Goal: Task Accomplishment & Management: Use online tool/utility

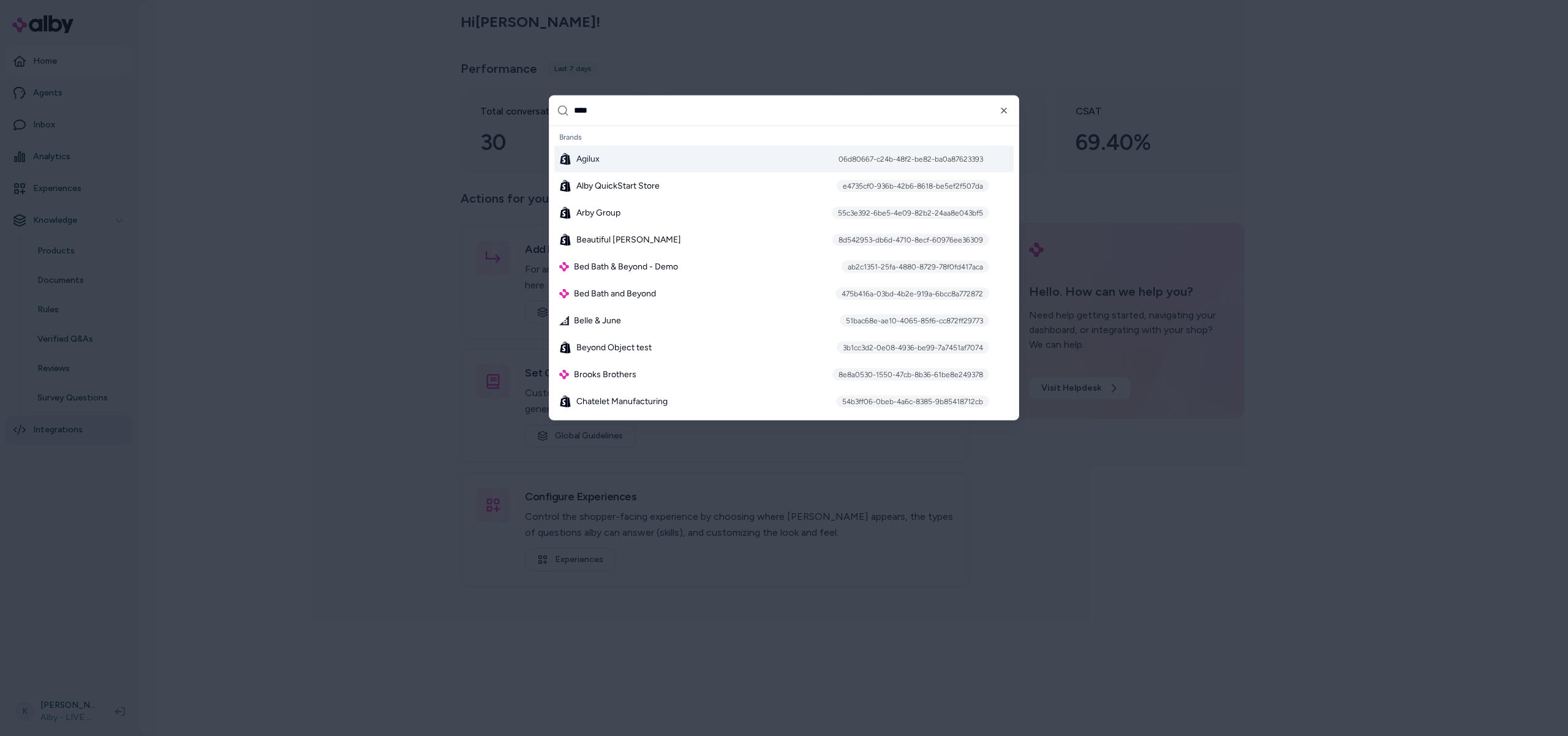
type input "*****"
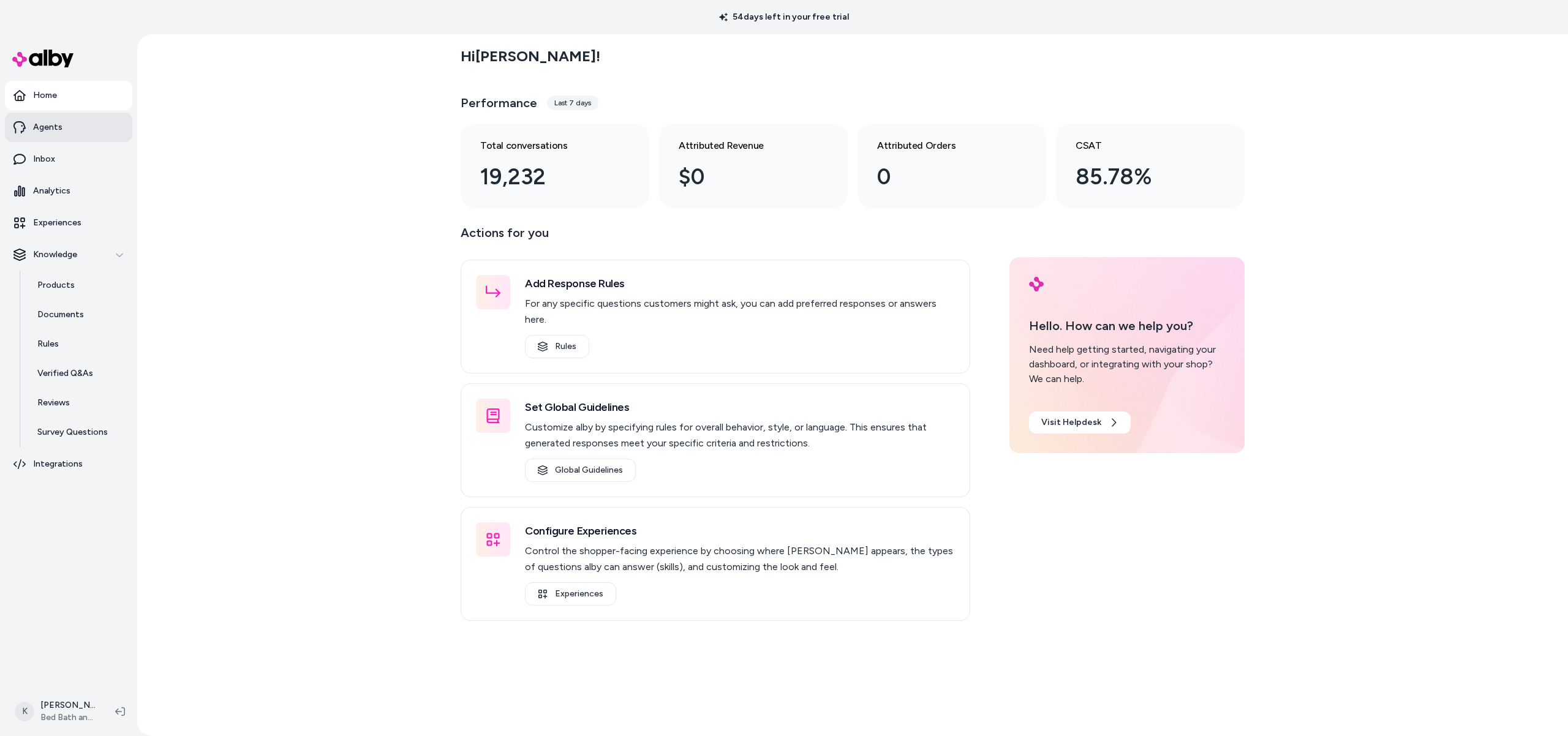
click at [52, 128] on p "Agents" at bounding box center [47, 127] width 29 height 12
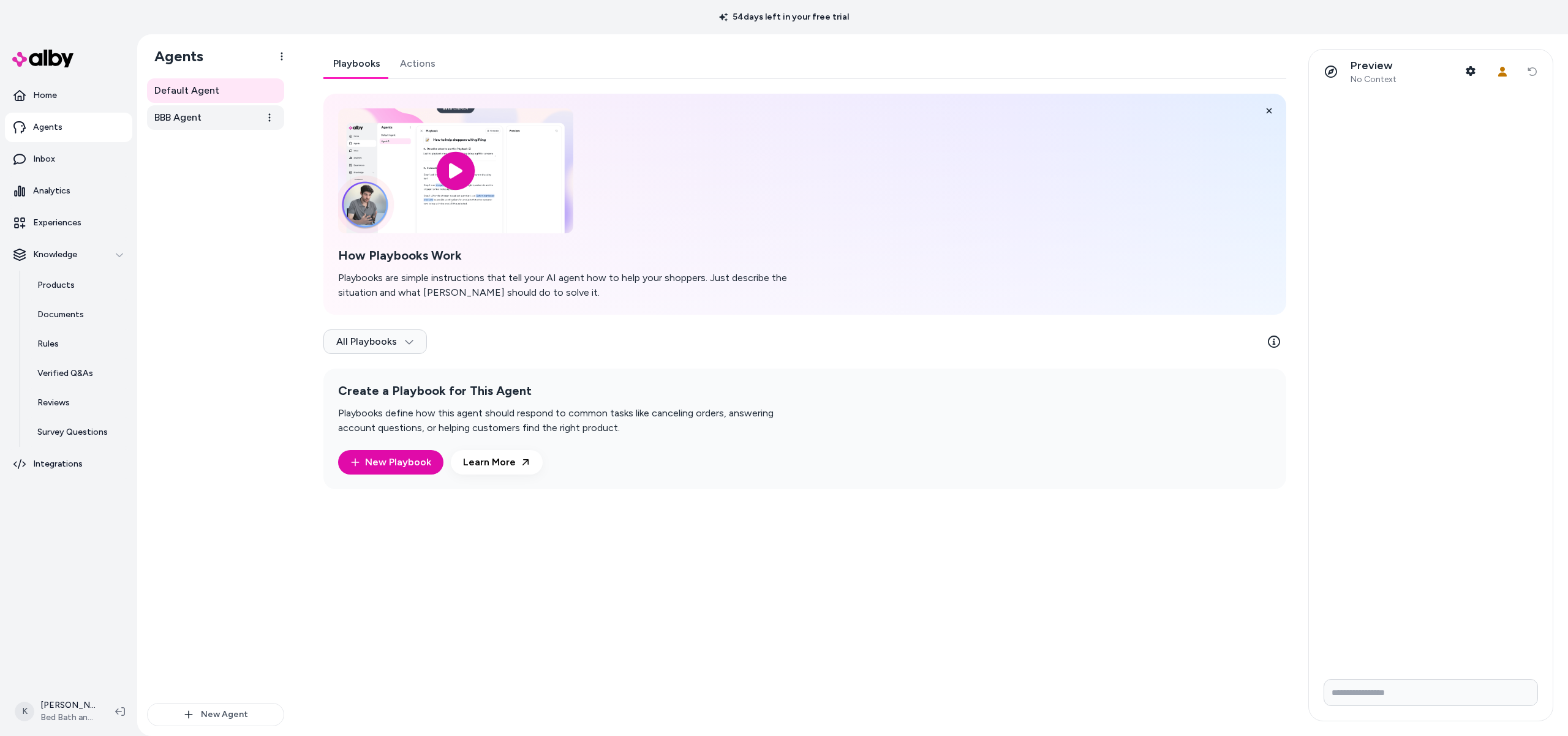
click at [179, 121] on span "BBB Agent" at bounding box center [178, 117] width 47 height 15
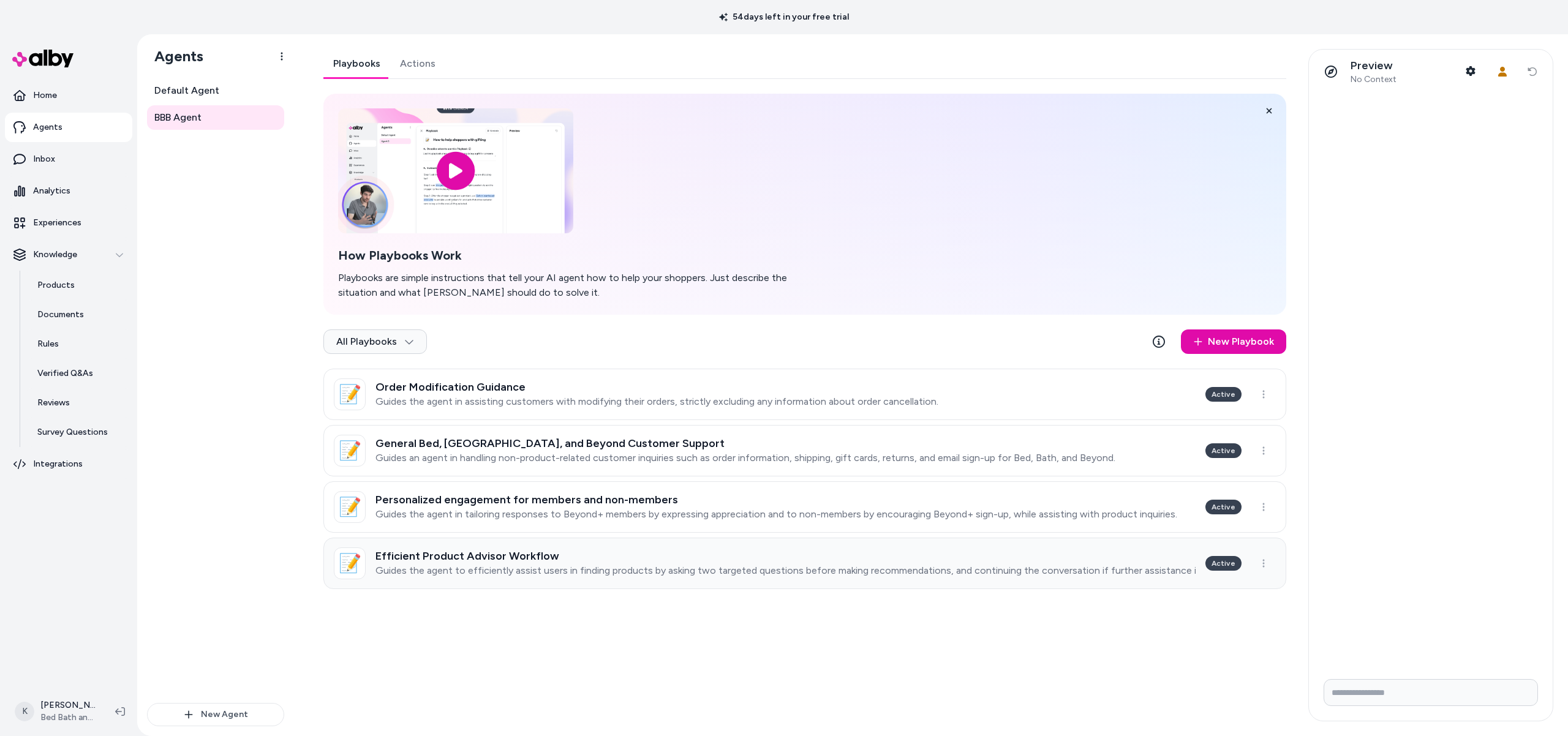
click at [1101, 562] on div "Efficient Product Advisor Workflow Guides the agent to efficiently assist users…" at bounding box center [785, 563] width 820 height 27
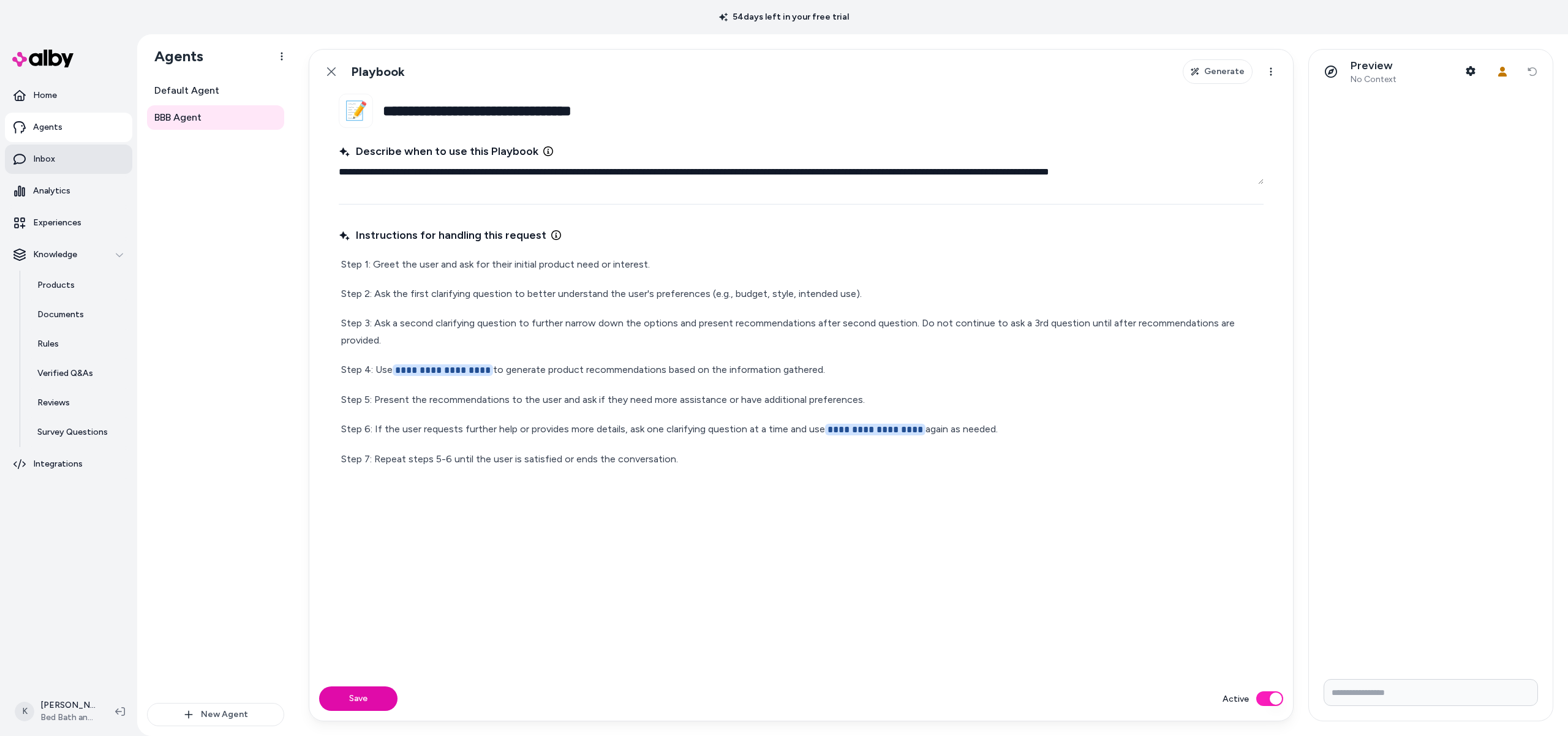
click at [34, 156] on p "Inbox" at bounding box center [44, 159] width 22 height 12
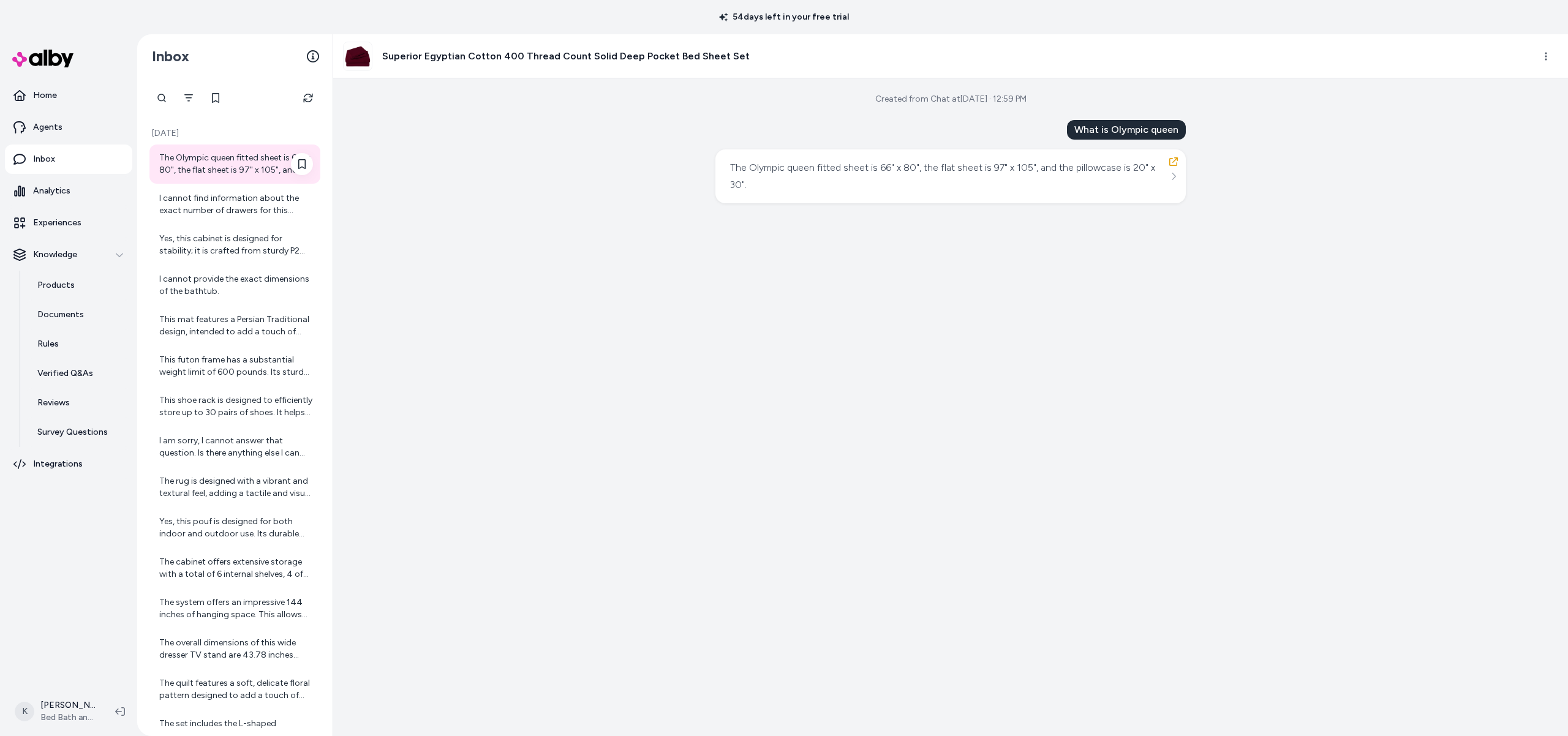
click at [218, 171] on div "The Olympic queen fitted sheet is 66" x 80", the flat sheet is 97" x 105", and …" at bounding box center [236, 164] width 154 height 25
click at [239, 206] on div "I cannot find information about the exact number of drawers for this product." at bounding box center [236, 205] width 154 height 25
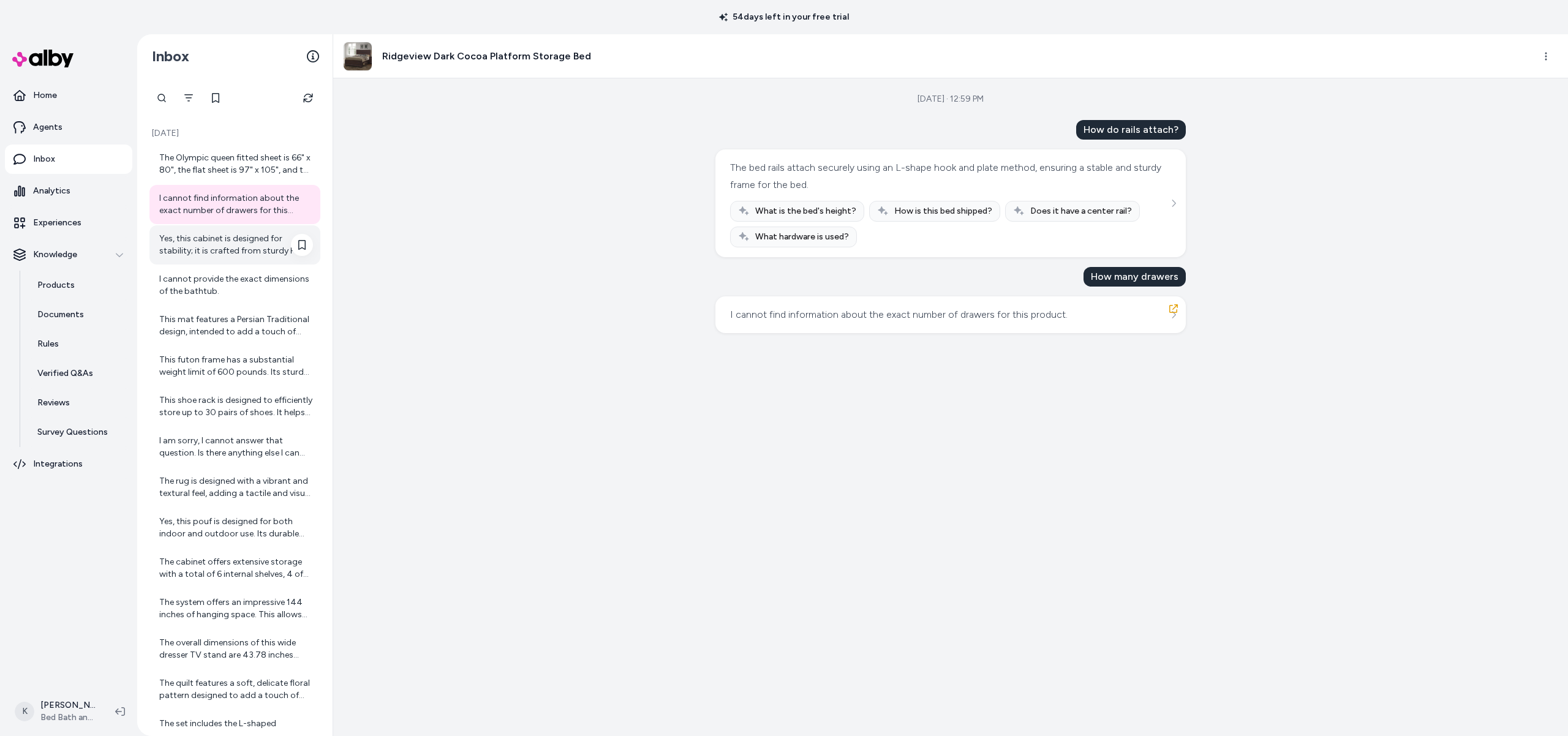
click at [244, 242] on div "Yes, this cabinet is designed for stability; it is crafted from sturdy P2 MDF a…" at bounding box center [236, 245] width 154 height 25
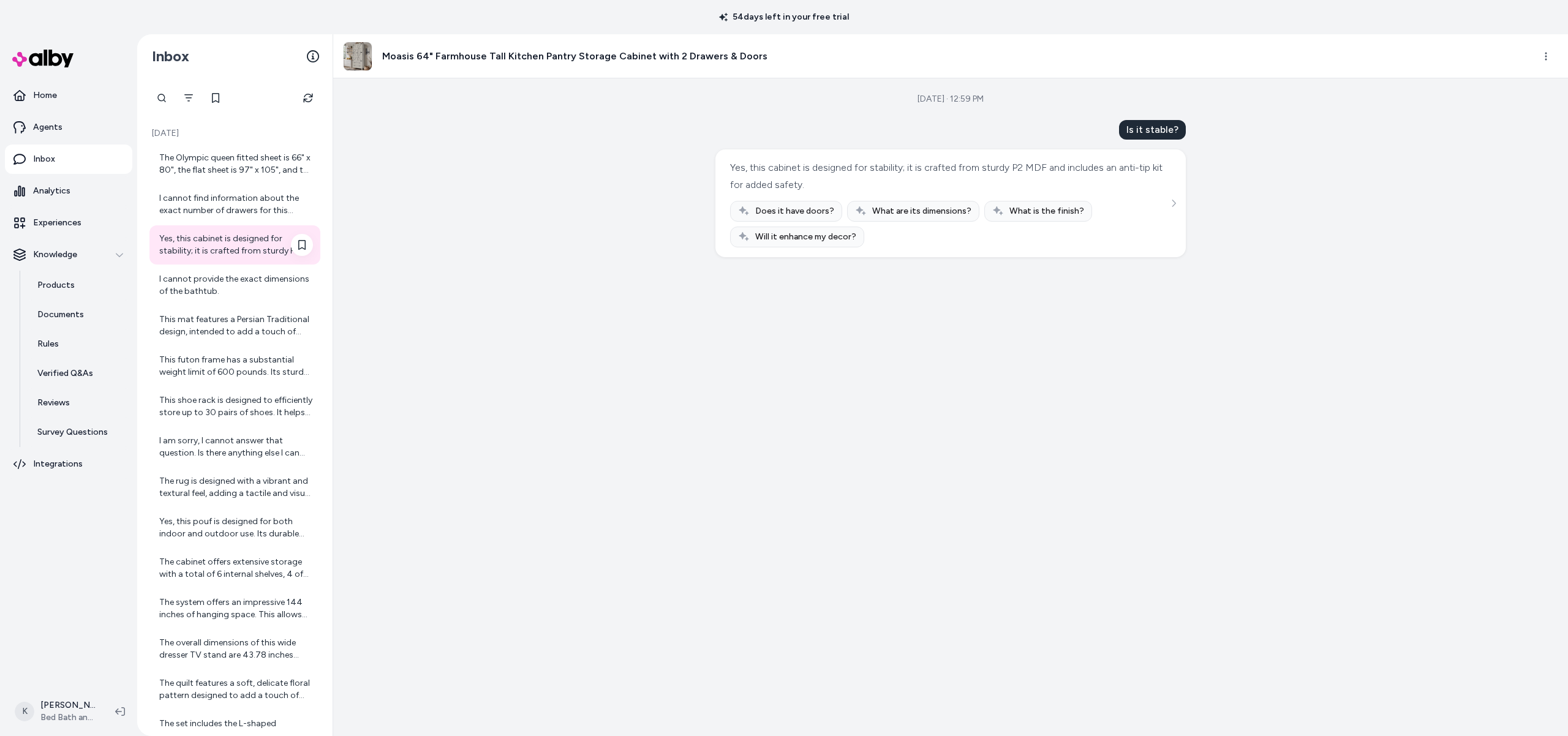
scroll to position [25, 0]
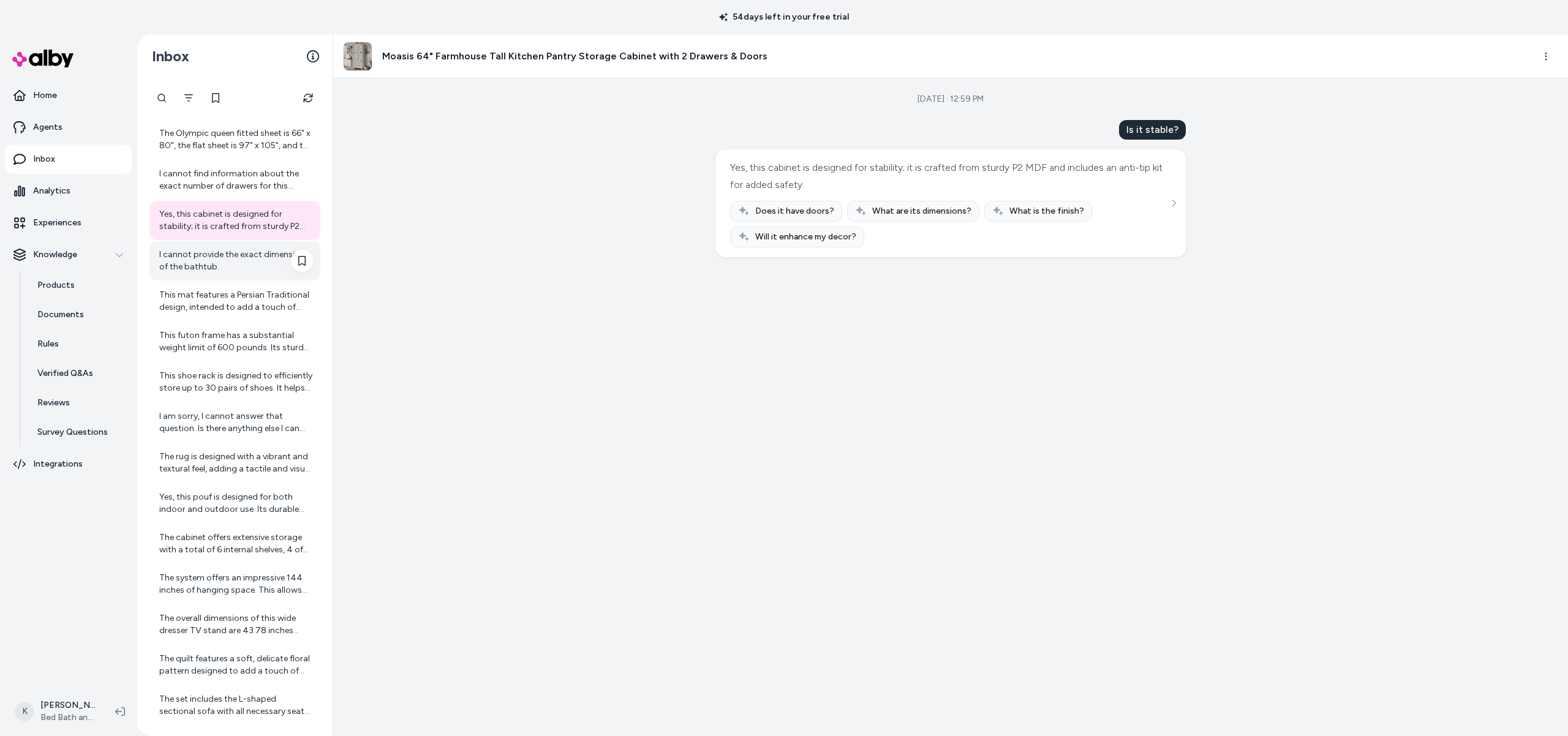
click at [243, 258] on div "I cannot provide the exact dimensions of the bathtub." at bounding box center [236, 261] width 154 height 25
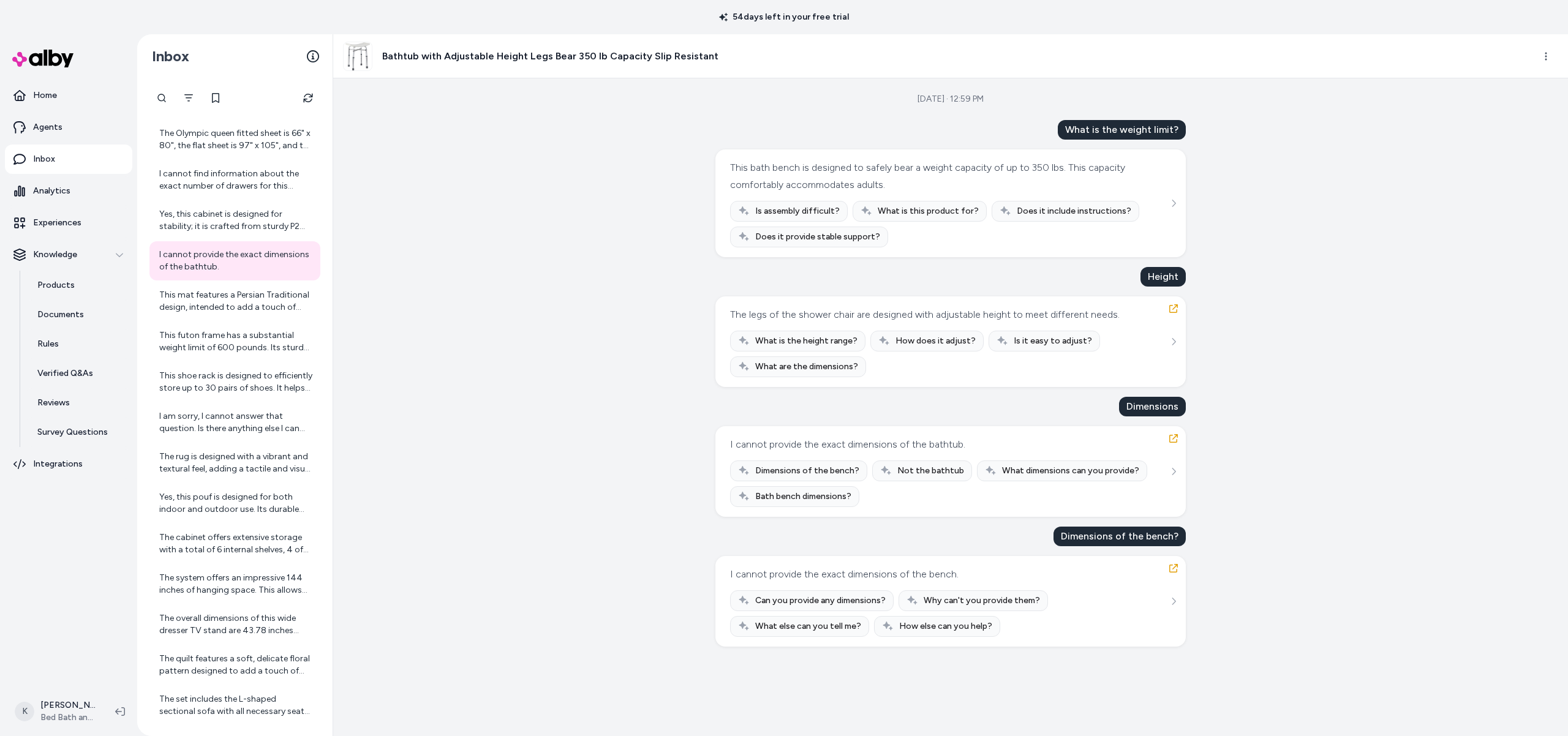
click at [233, 321] on div "The Olympic queen fitted sheet is 66" x 80", the flat sheet is 97" x 105", and …" at bounding box center [235, 725] width 171 height 1211
click at [240, 306] on div "This mat features a Persian Traditional design, intended to add a touch of time…" at bounding box center [236, 302] width 154 height 25
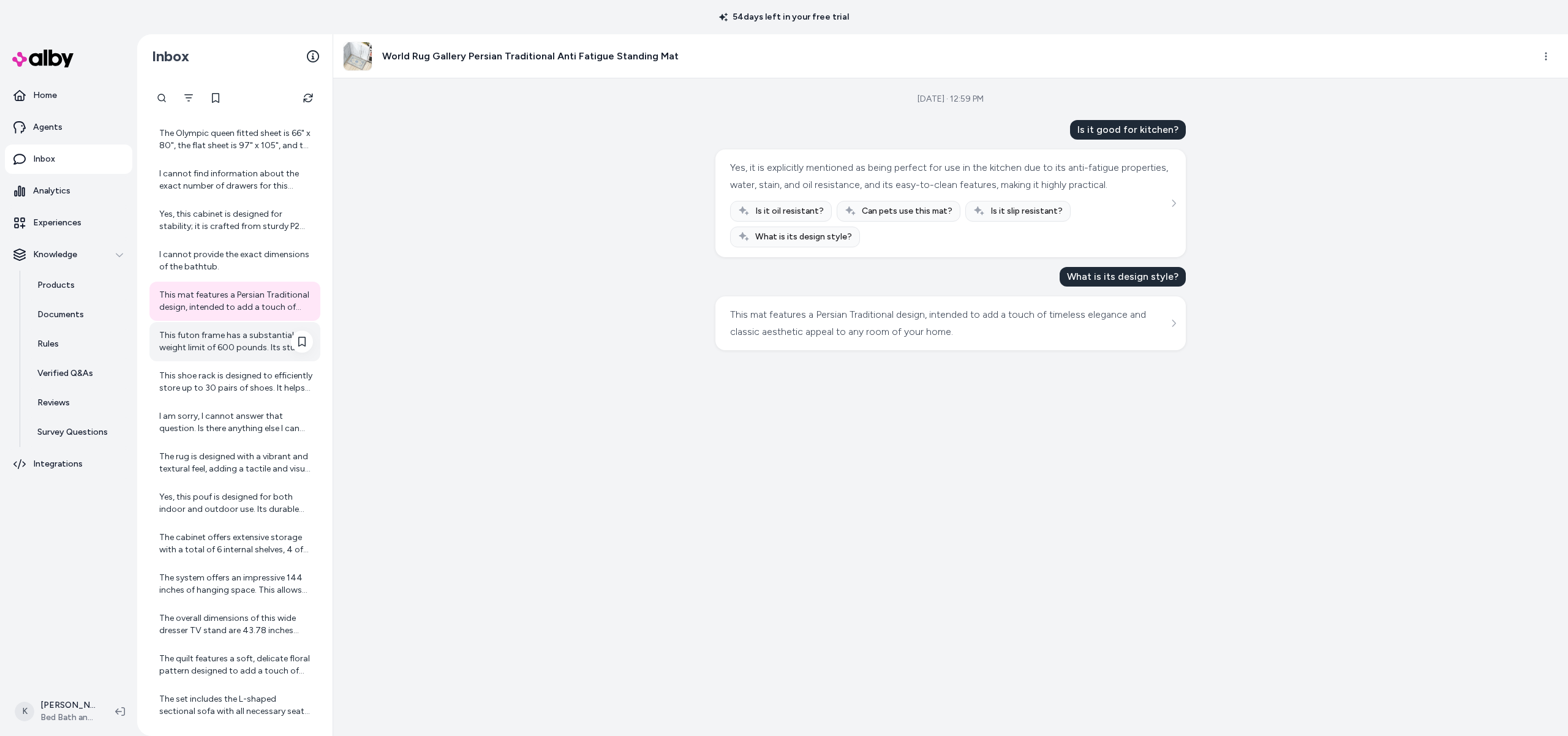
click at [232, 347] on div "This futon frame has a substantial weight limit of 600 pounds. Its sturdy solid…" at bounding box center [236, 342] width 154 height 25
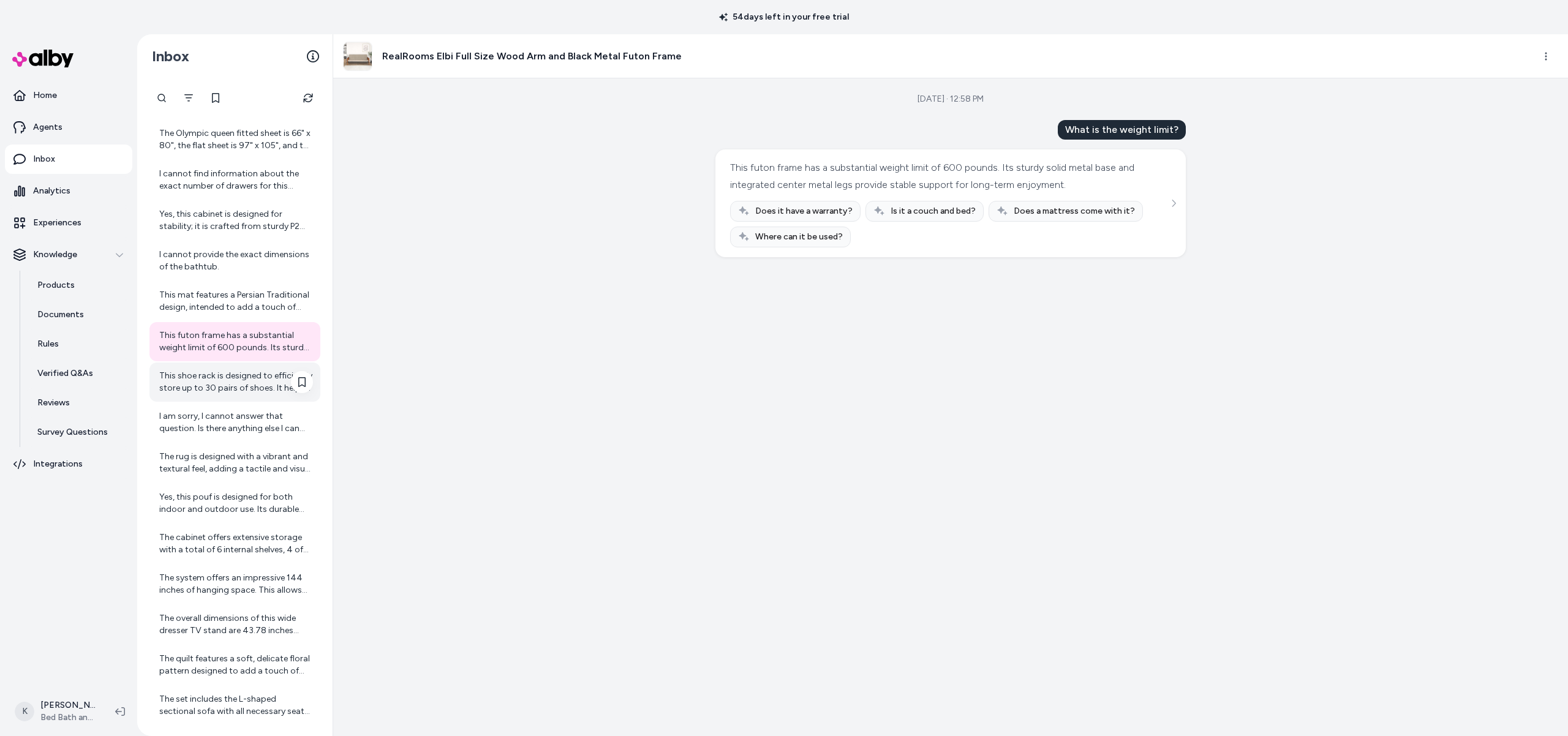
click at [219, 383] on div "This shoe rack is designed to efficiently store up to 30 pairs of shoes. It hel…" at bounding box center [236, 381] width 154 height 25
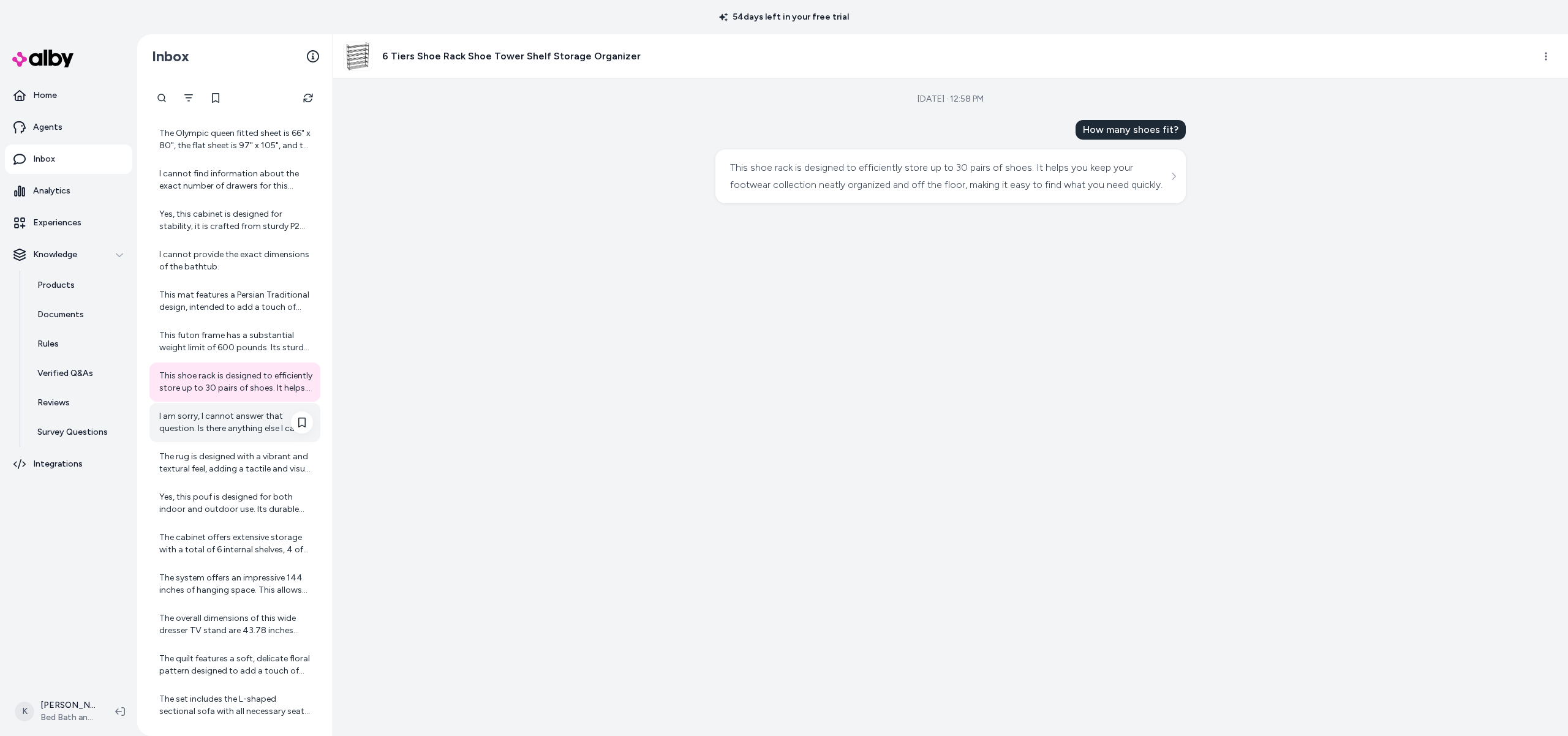
click at [200, 428] on div "I am sorry, I cannot answer that question. Is there anything else I can help yo…" at bounding box center [236, 422] width 154 height 25
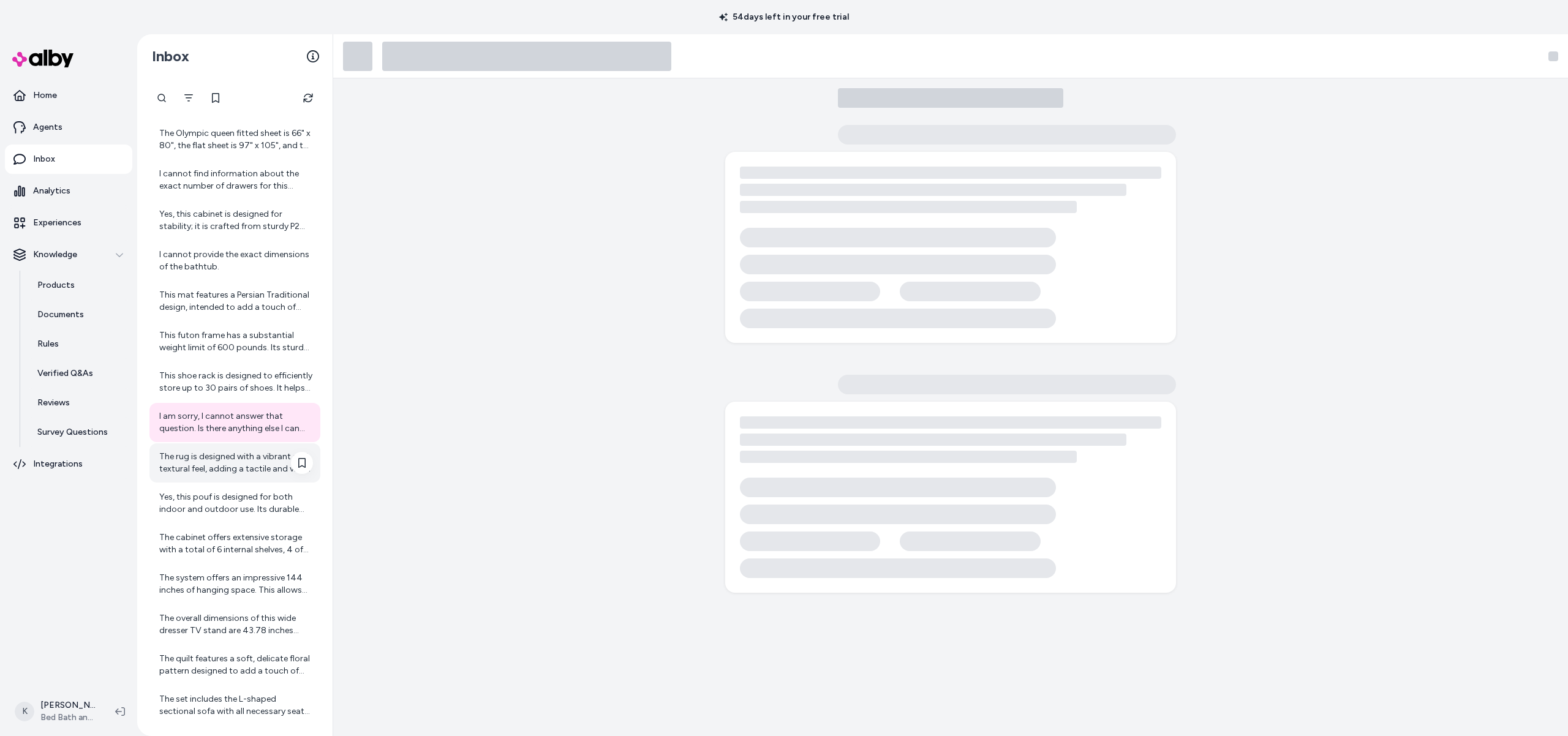
click at [201, 457] on div "The rug is designed with a vibrant and textural feel, adding a tactile and visu…" at bounding box center [236, 462] width 154 height 25
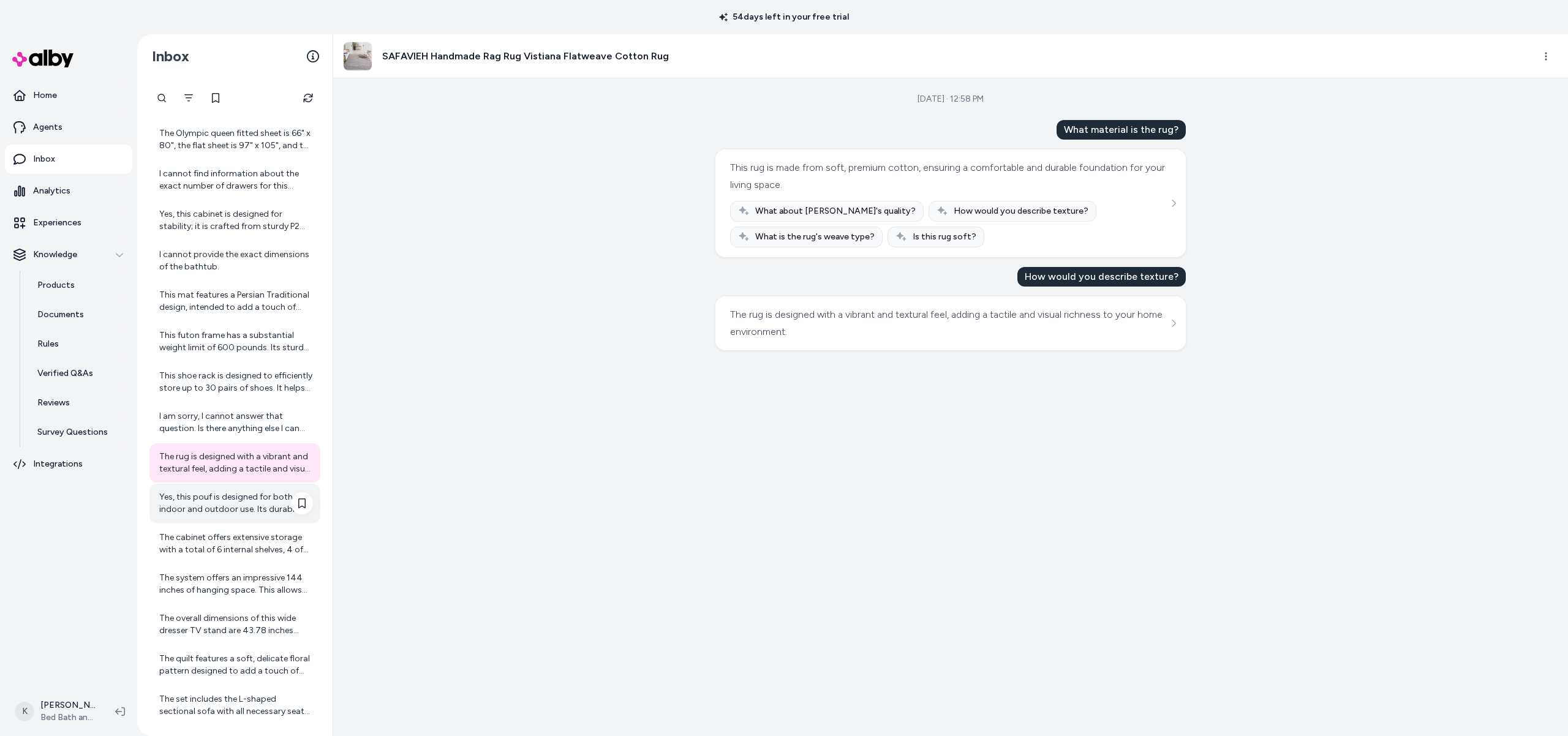
click at [220, 500] on div "Yes, this pouf is designed for both indoor and outdoor use. Its durable Sunbrel…" at bounding box center [236, 503] width 154 height 25
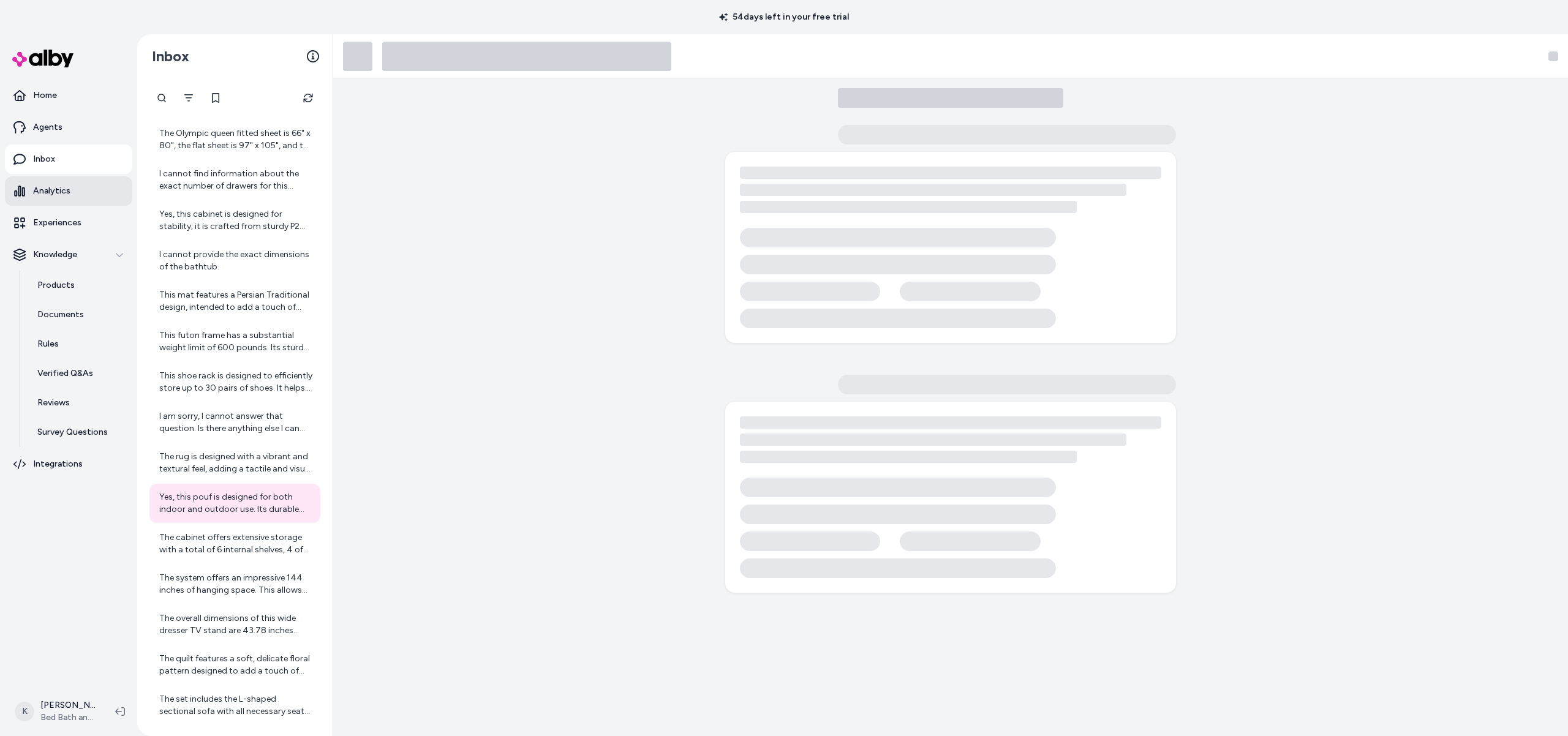
click at [62, 187] on p "Analytics" at bounding box center [51, 191] width 37 height 12
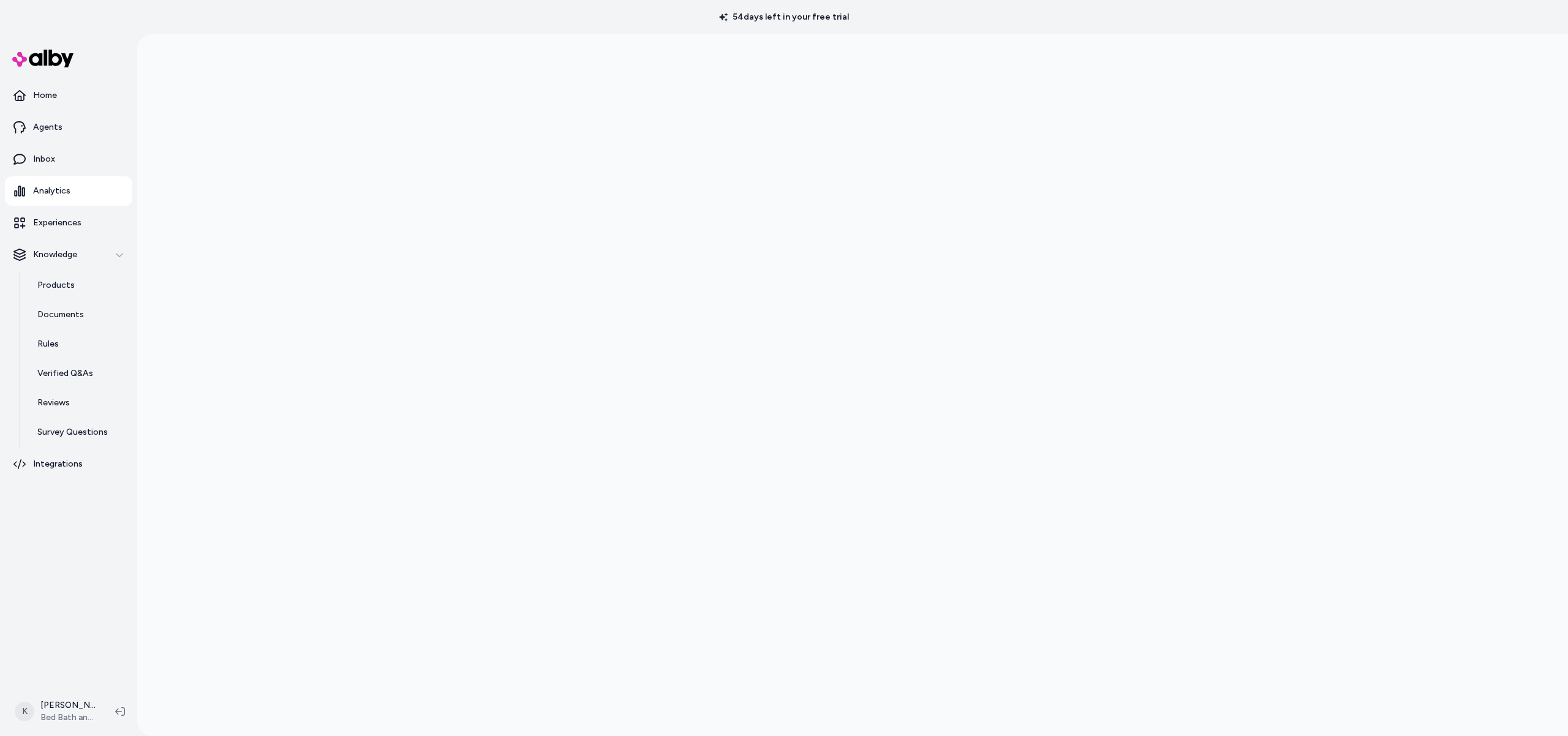
scroll to position [34, 0]
